Goal: Task Accomplishment & Management: Use online tool/utility

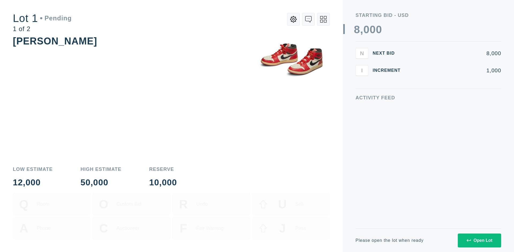
click at [479, 240] on div "Open Lot" at bounding box center [480, 240] width 26 height 5
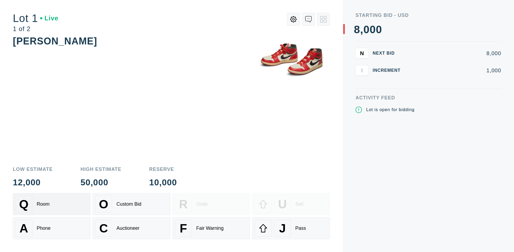
click at [52, 204] on div "Q Room" at bounding box center [51, 203] width 73 height 17
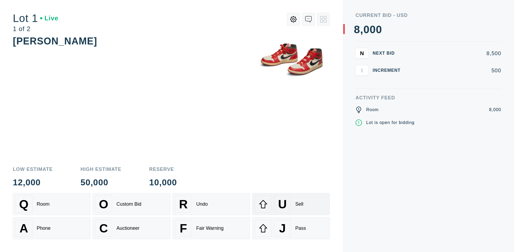
click at [291, 204] on div "U Sell" at bounding box center [291, 203] width 73 height 17
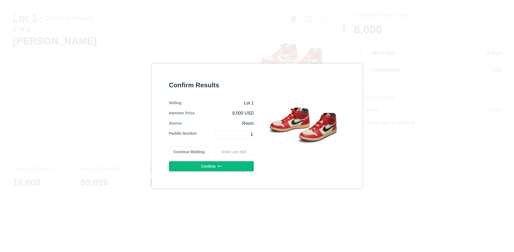
type input "1"
click at [212, 166] on button "Confirm" at bounding box center [211, 166] width 85 height 10
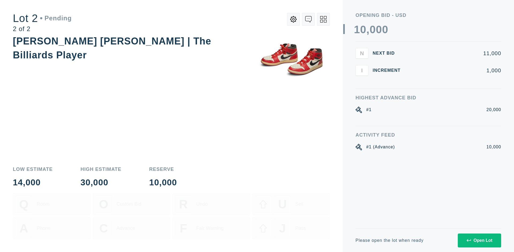
click at [479, 240] on div "Open Lot" at bounding box center [480, 240] width 26 height 5
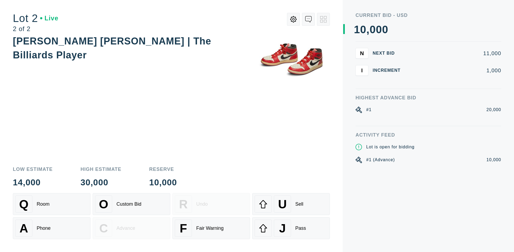
click at [52, 228] on div "A Phone" at bounding box center [51, 228] width 73 height 17
